Goal: Find specific page/section: Find specific page/section

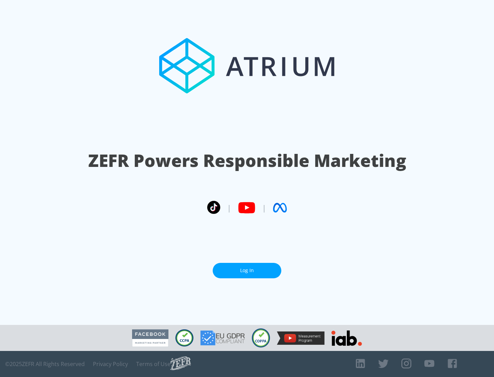
click at [247, 268] on link "Log In" at bounding box center [247, 270] width 69 height 15
